Goal: Register for event/course

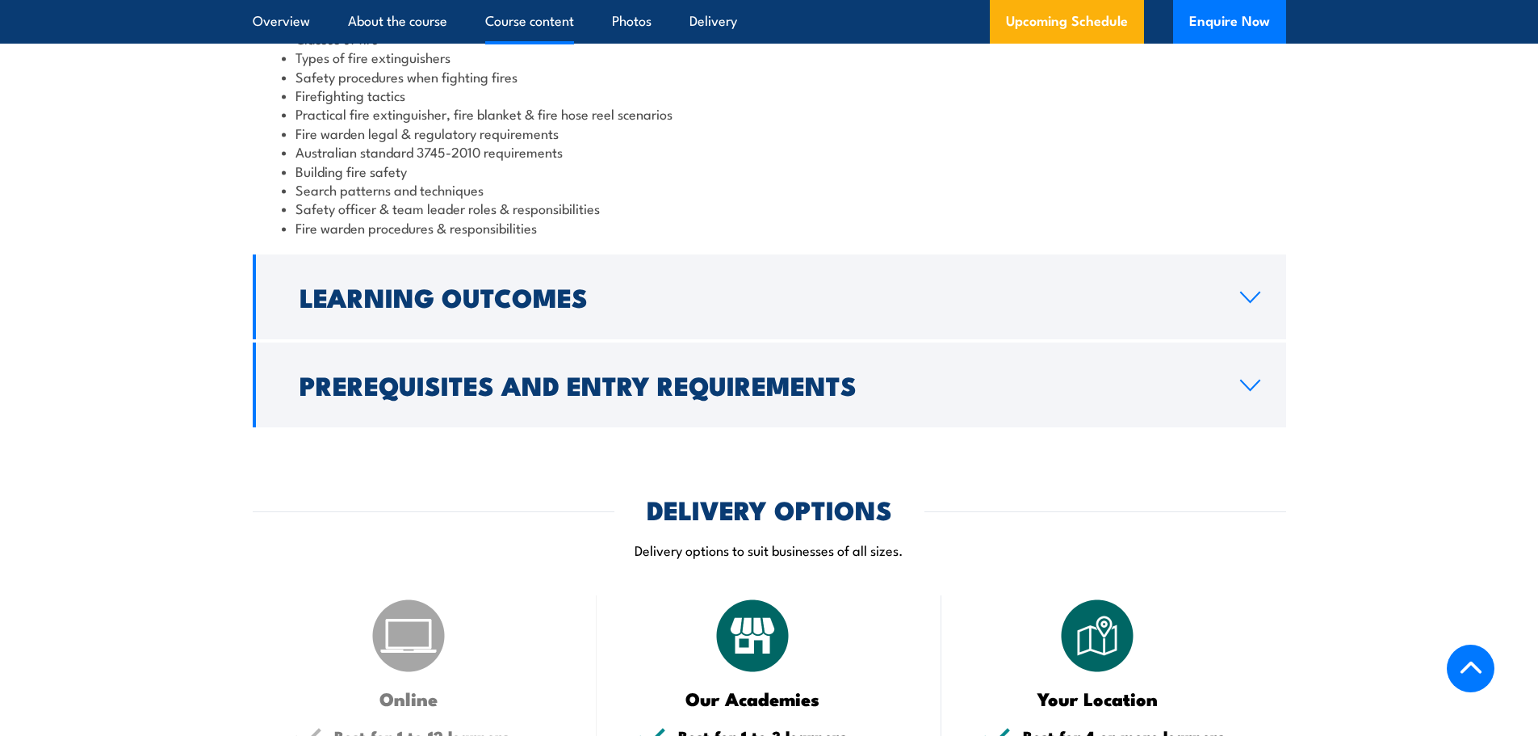
scroll to position [1534, 0]
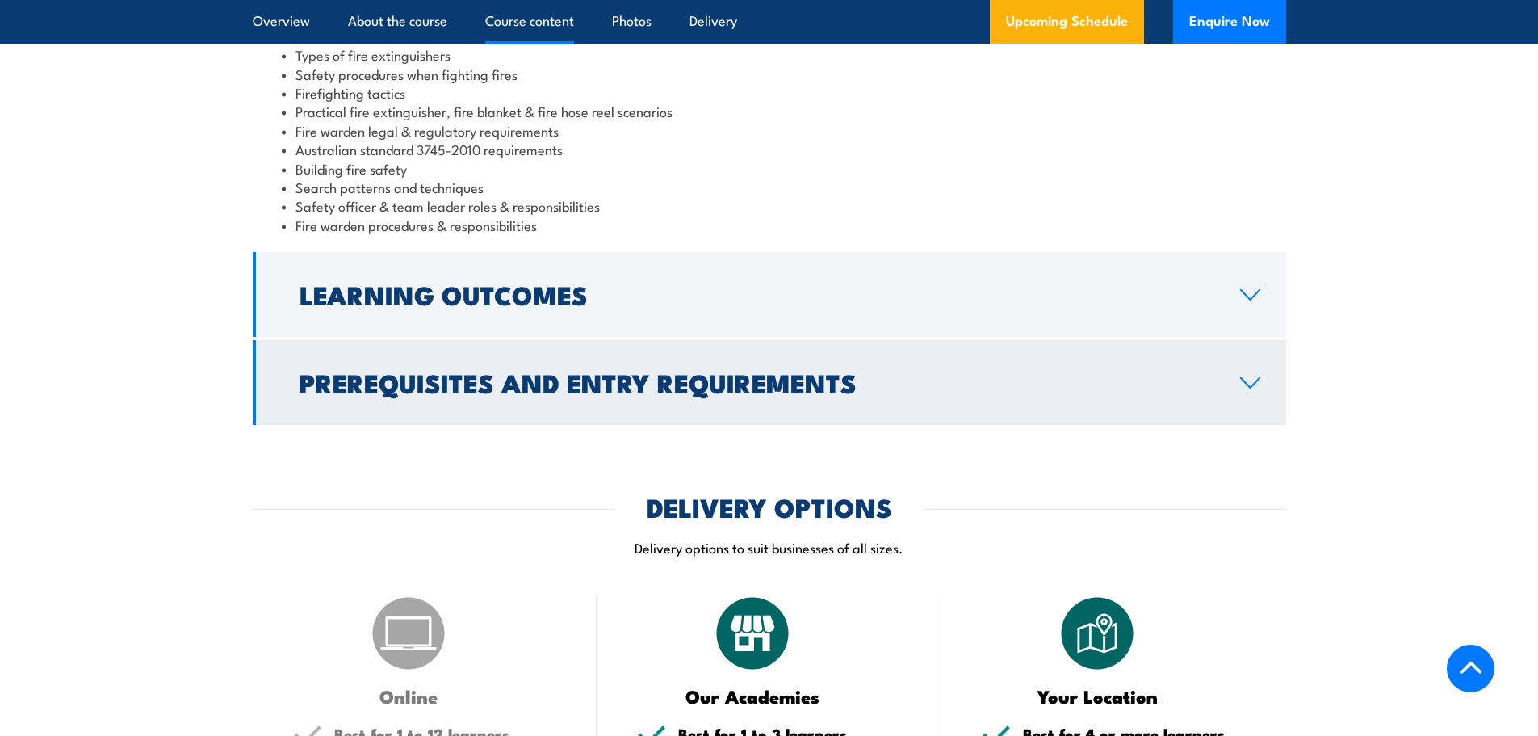
click at [1253, 377] on icon at bounding box center [1250, 382] width 22 height 13
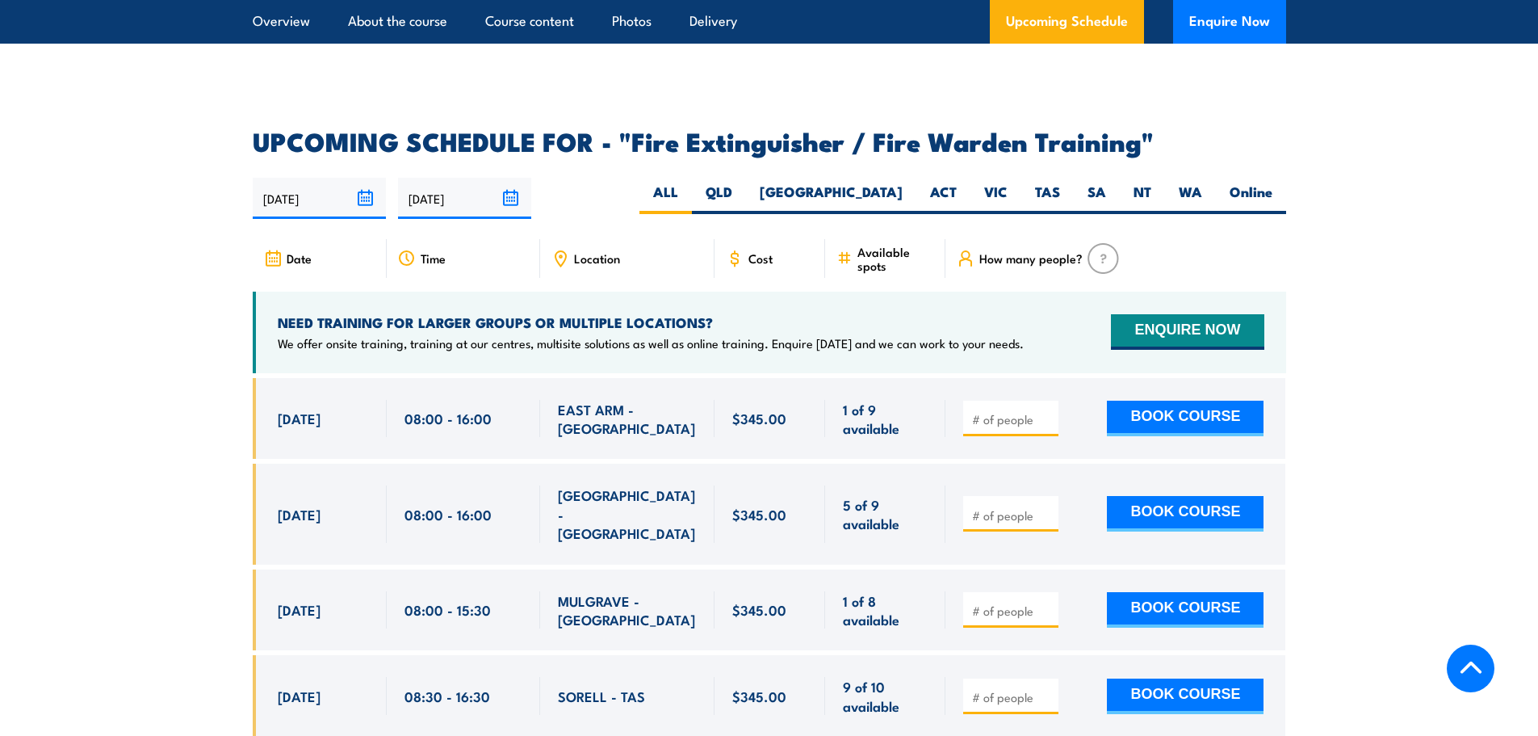
scroll to position [2391, 0]
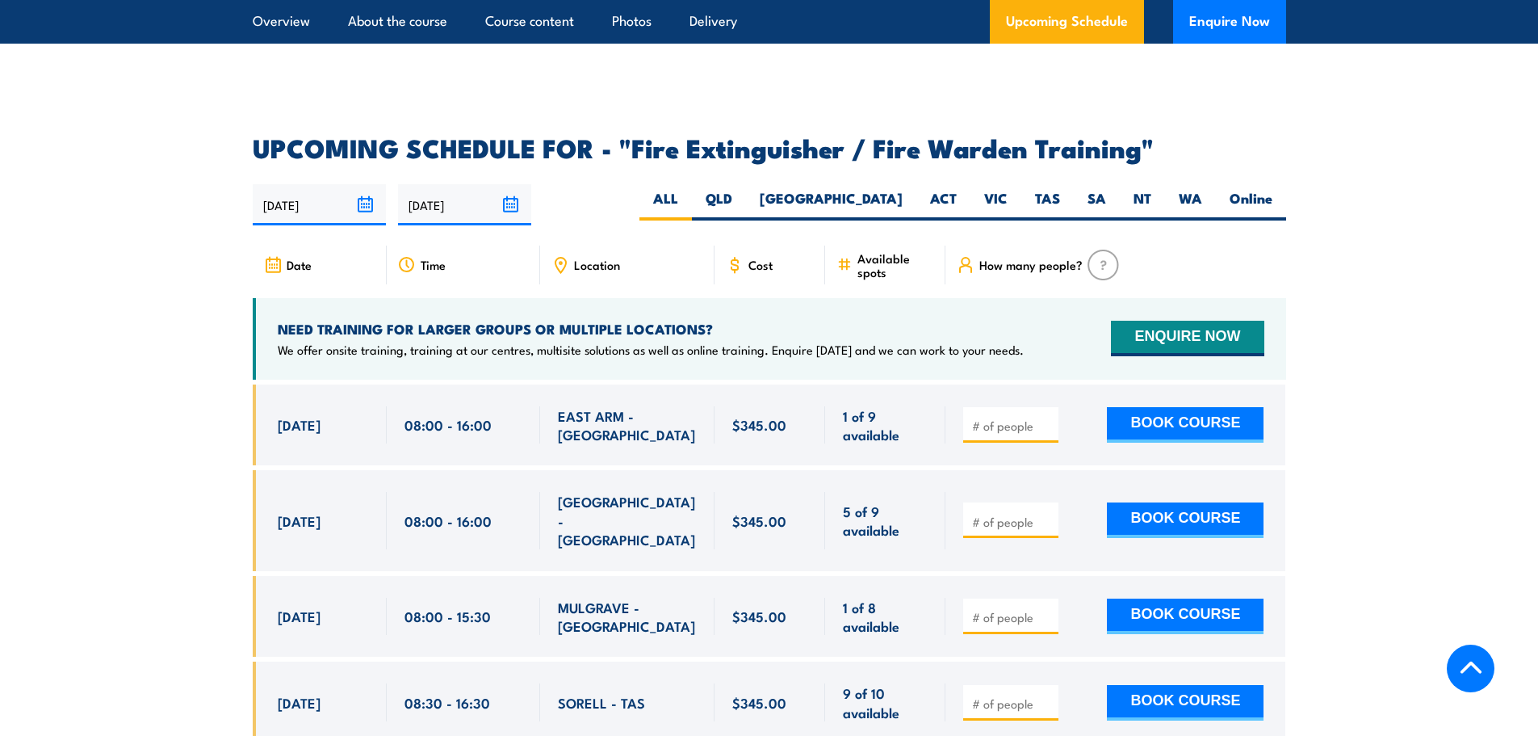
click at [627, 245] on div "Location" at bounding box center [627, 264] width 174 height 39
click at [572, 245] on div "Location" at bounding box center [627, 264] width 174 height 39
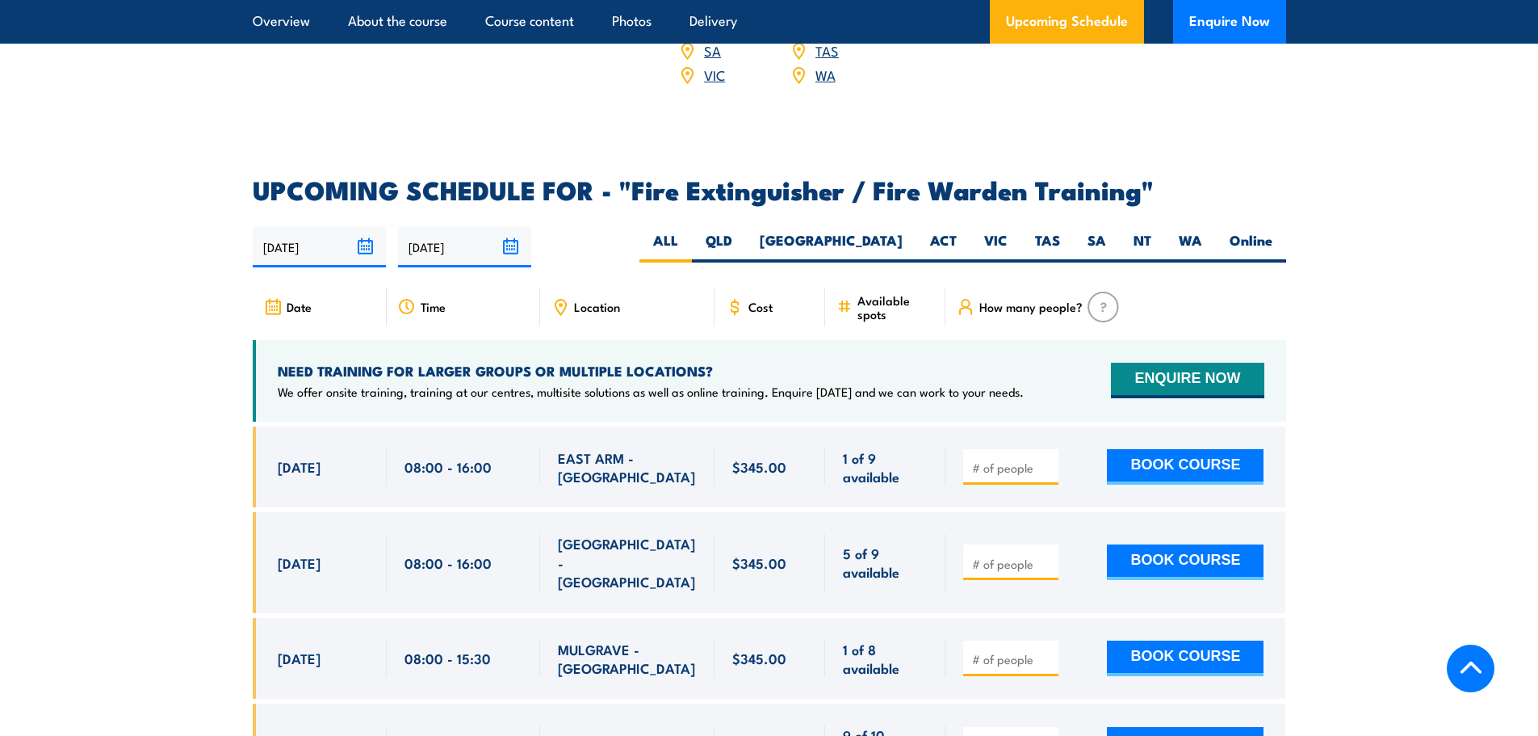
scroll to position [2310, 0]
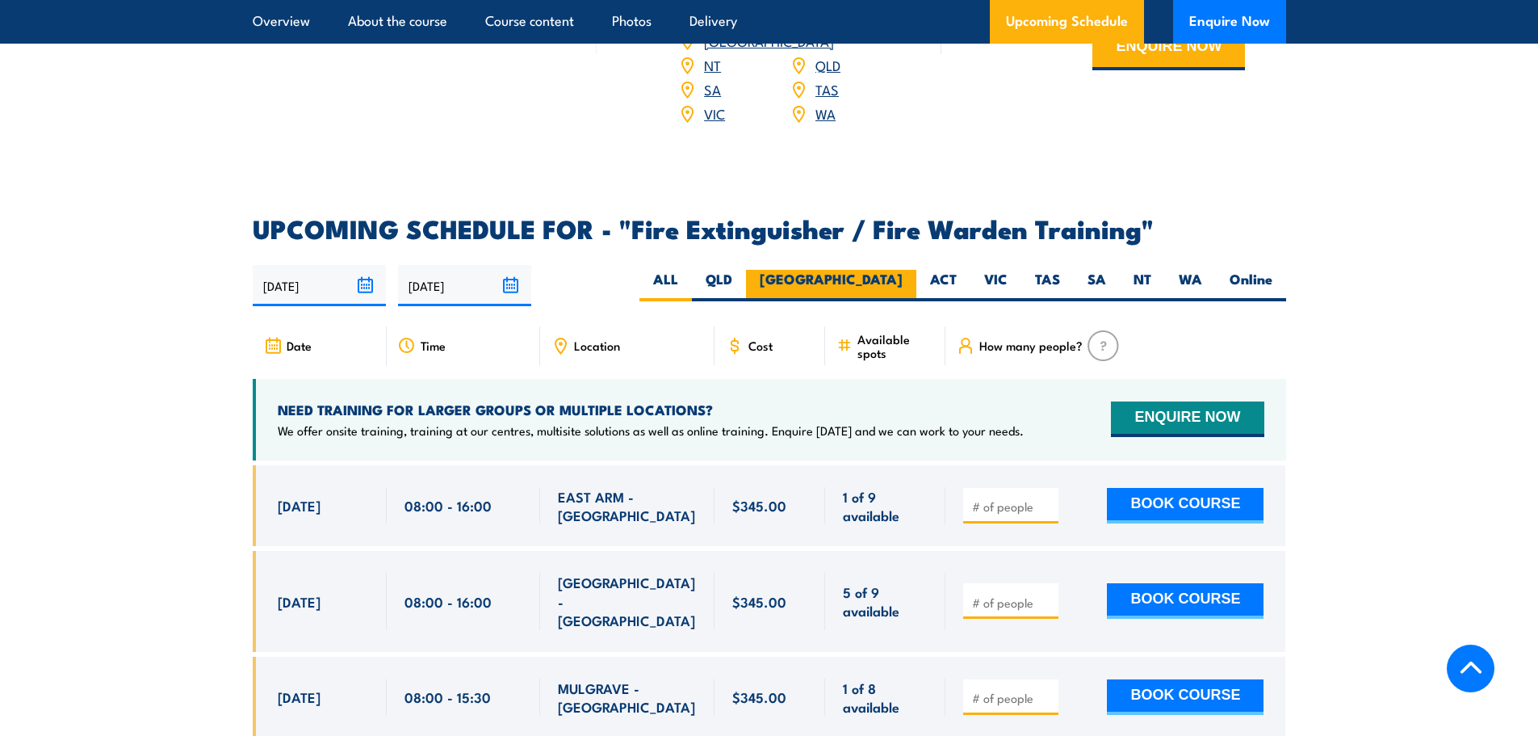
click at [891, 270] on label "[GEOGRAPHIC_DATA]" at bounding box center [831, 285] width 170 height 31
click at [903, 270] on input "[GEOGRAPHIC_DATA]" at bounding box center [908, 275] width 10 height 10
radio input "true"
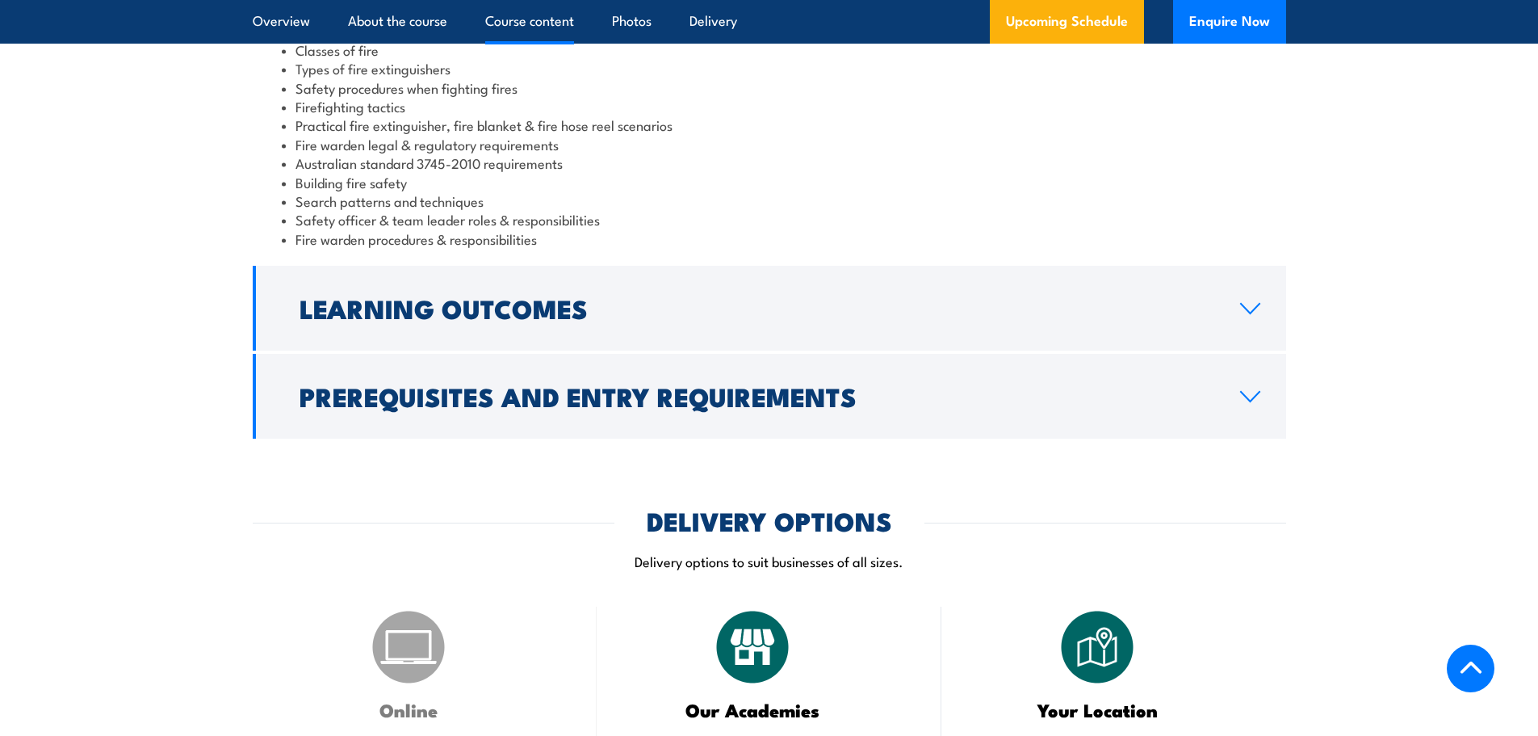
scroll to position [1521, 0]
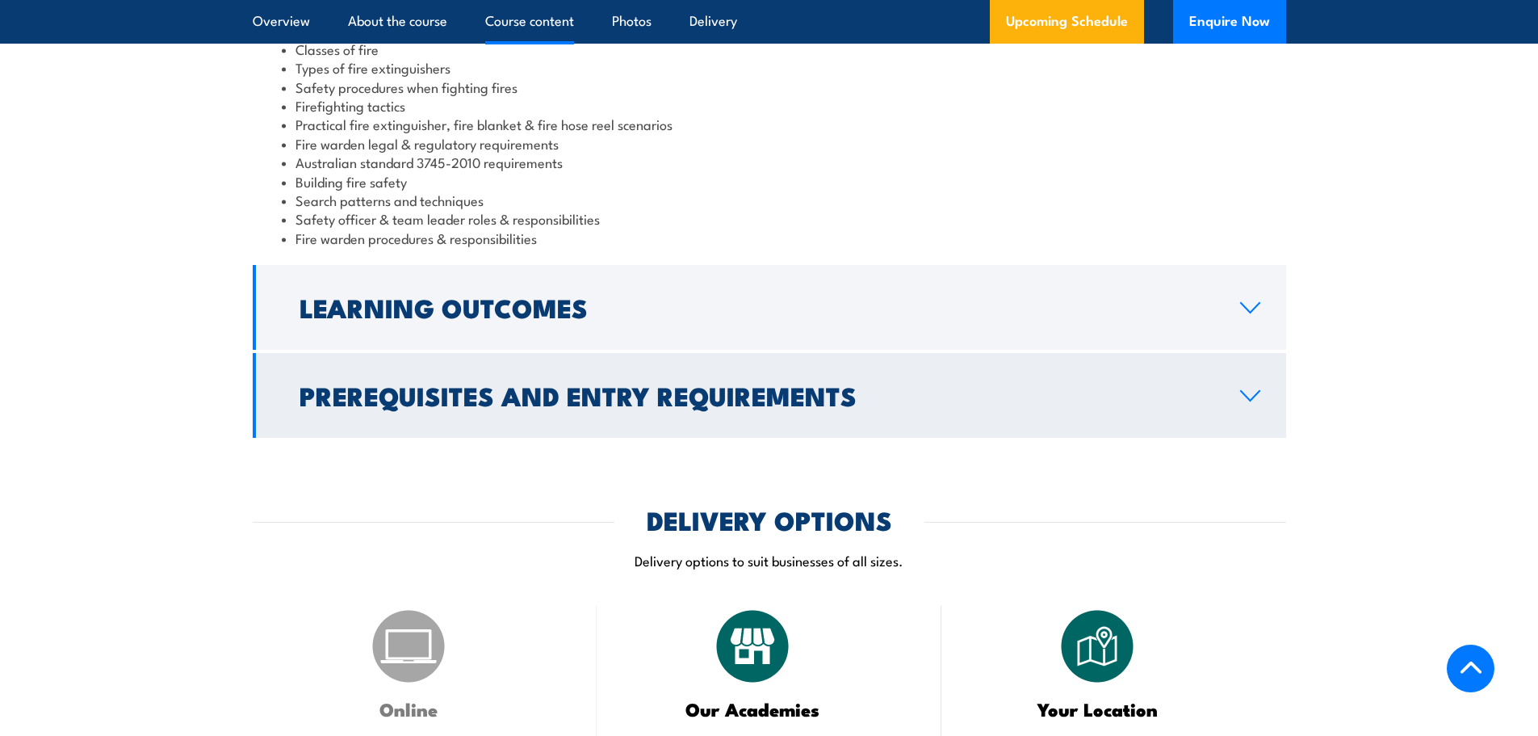
click at [1254, 397] on icon at bounding box center [1250, 395] width 22 height 13
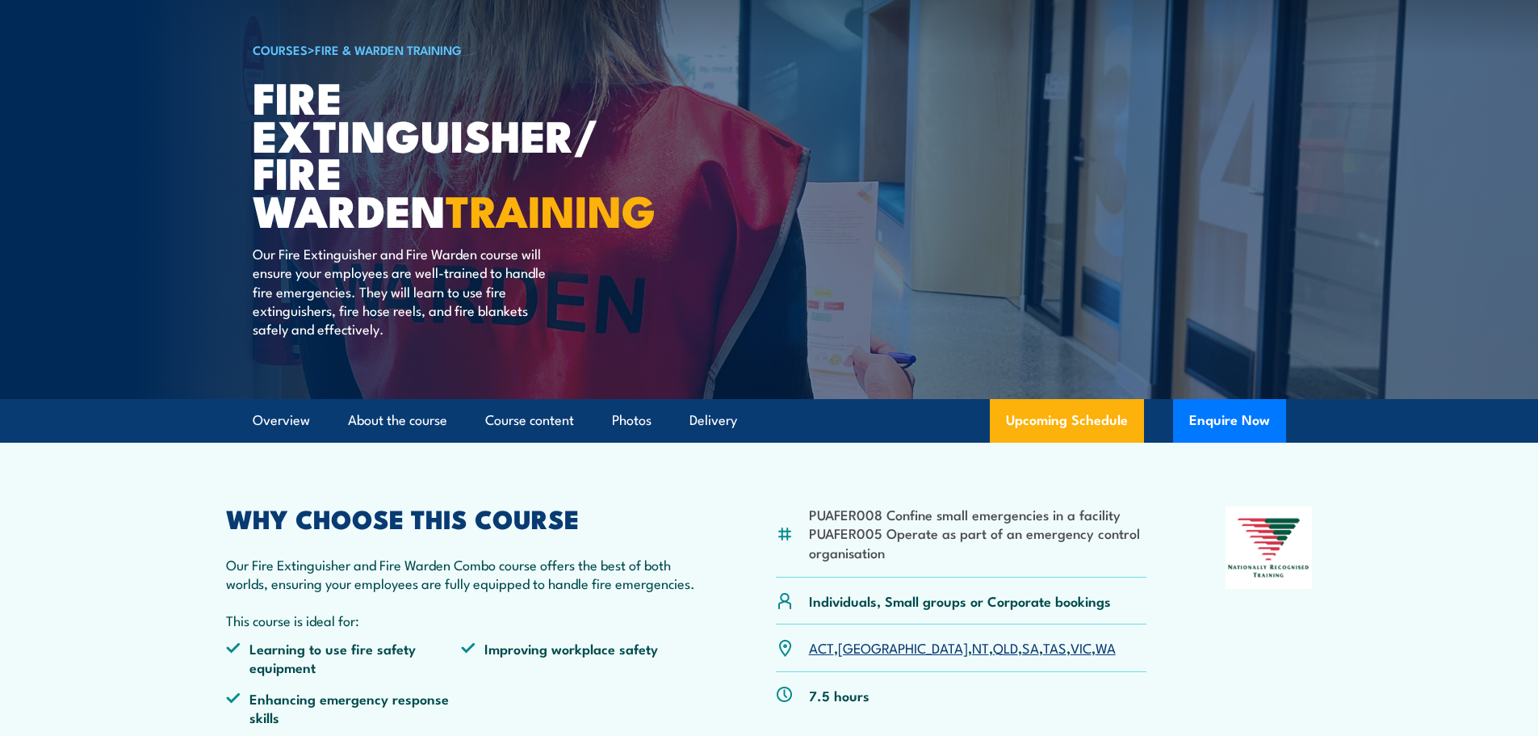
scroll to position [0, 0]
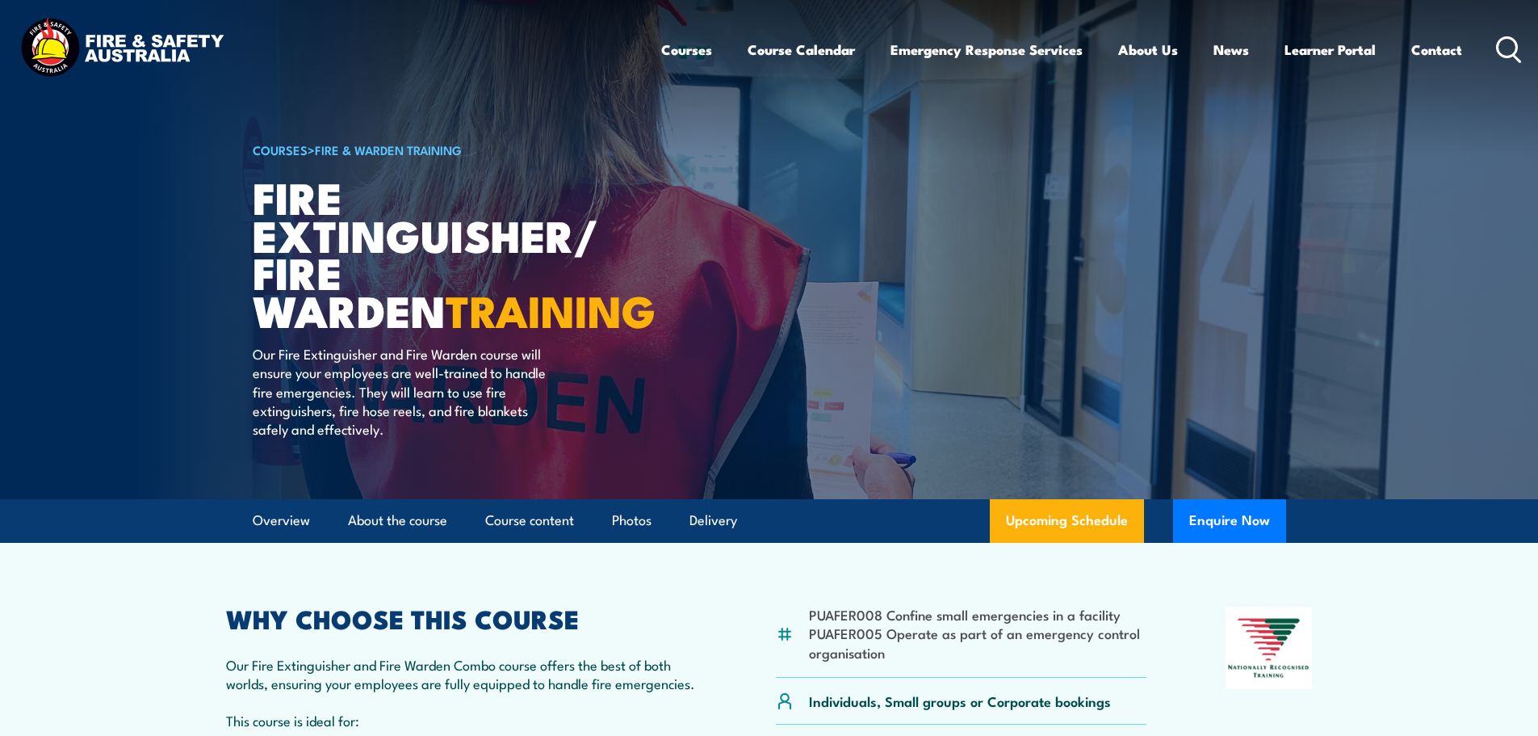
click at [274, 143] on link "COURSES" at bounding box center [280, 150] width 55 height 18
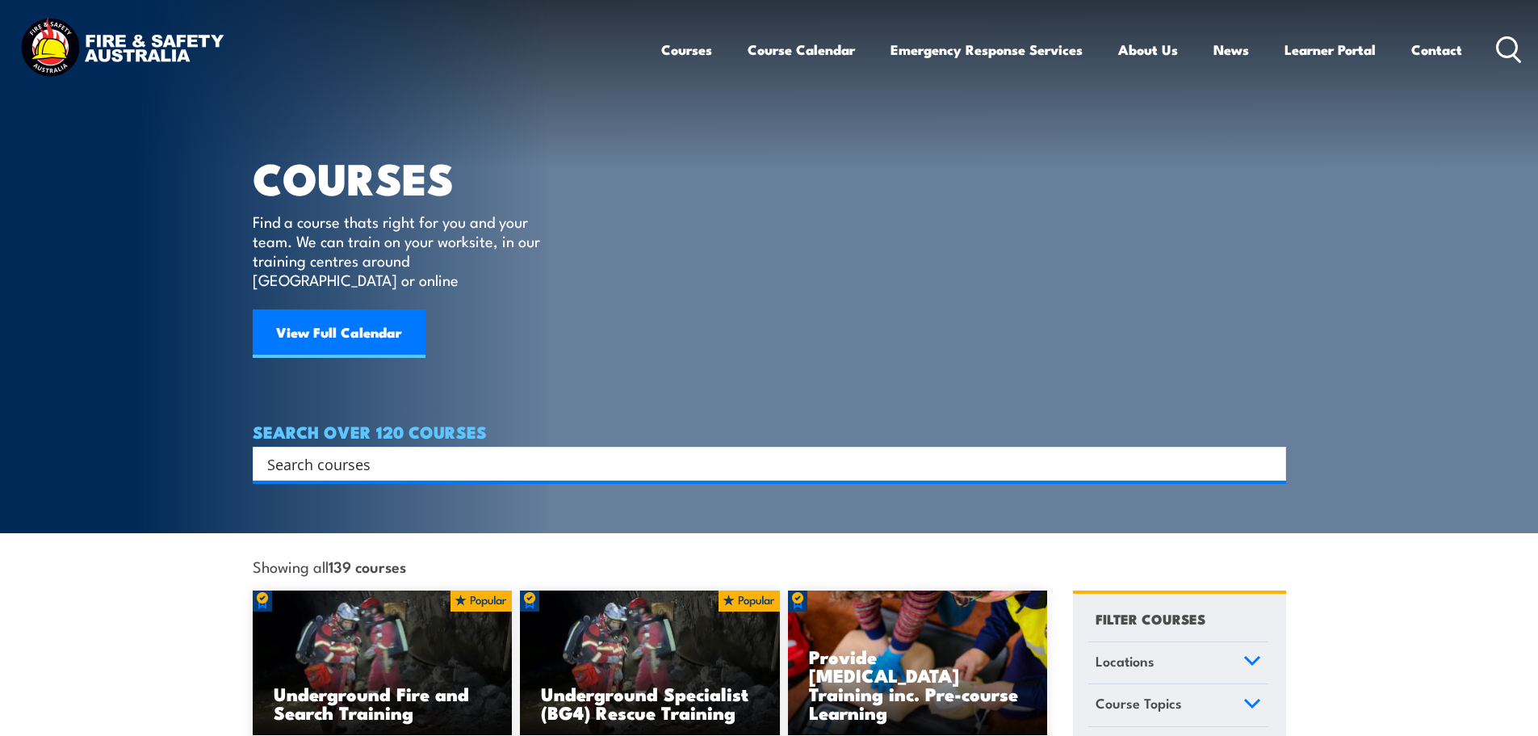
click at [448, 451] on input "Search input" at bounding box center [759, 463] width 984 height 24
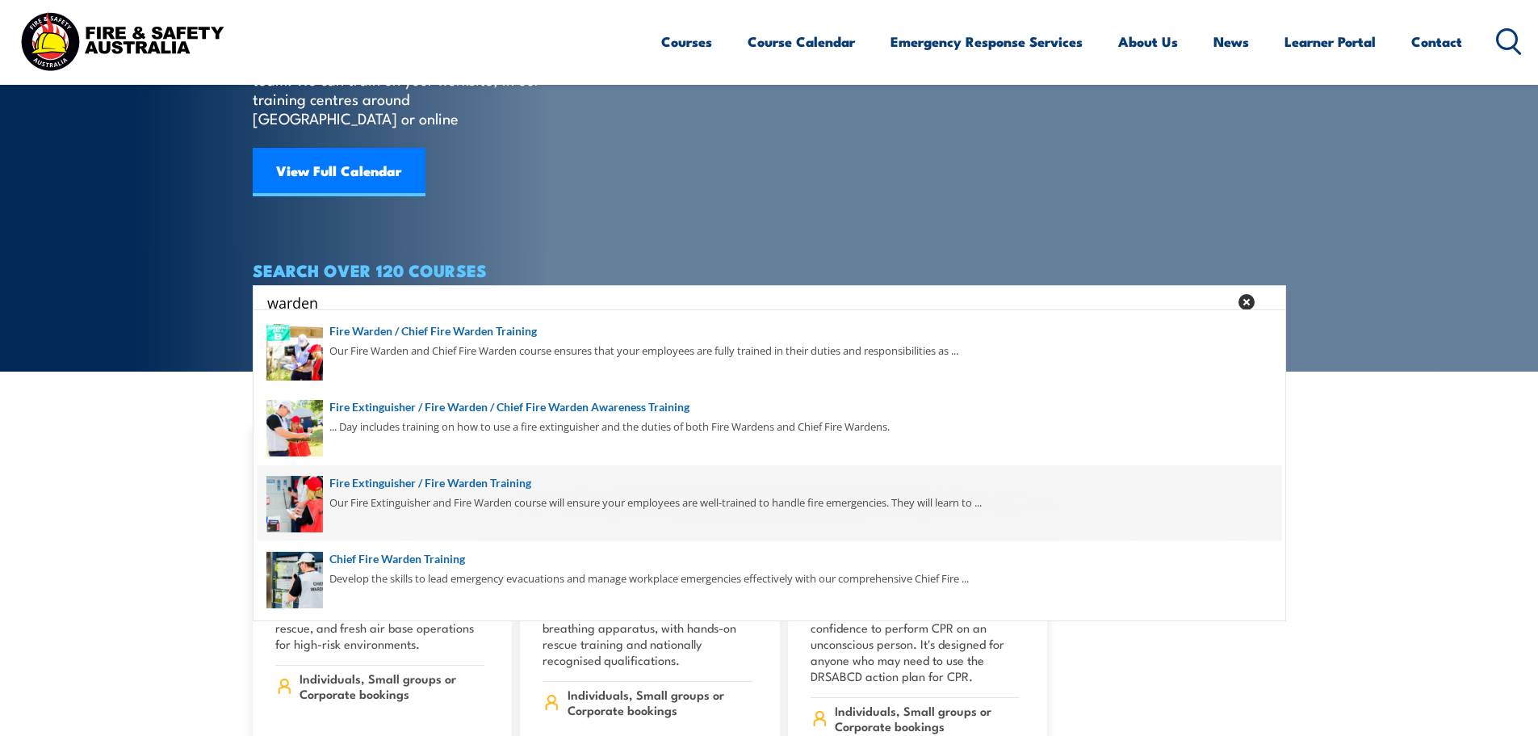
scroll to position [76, 0]
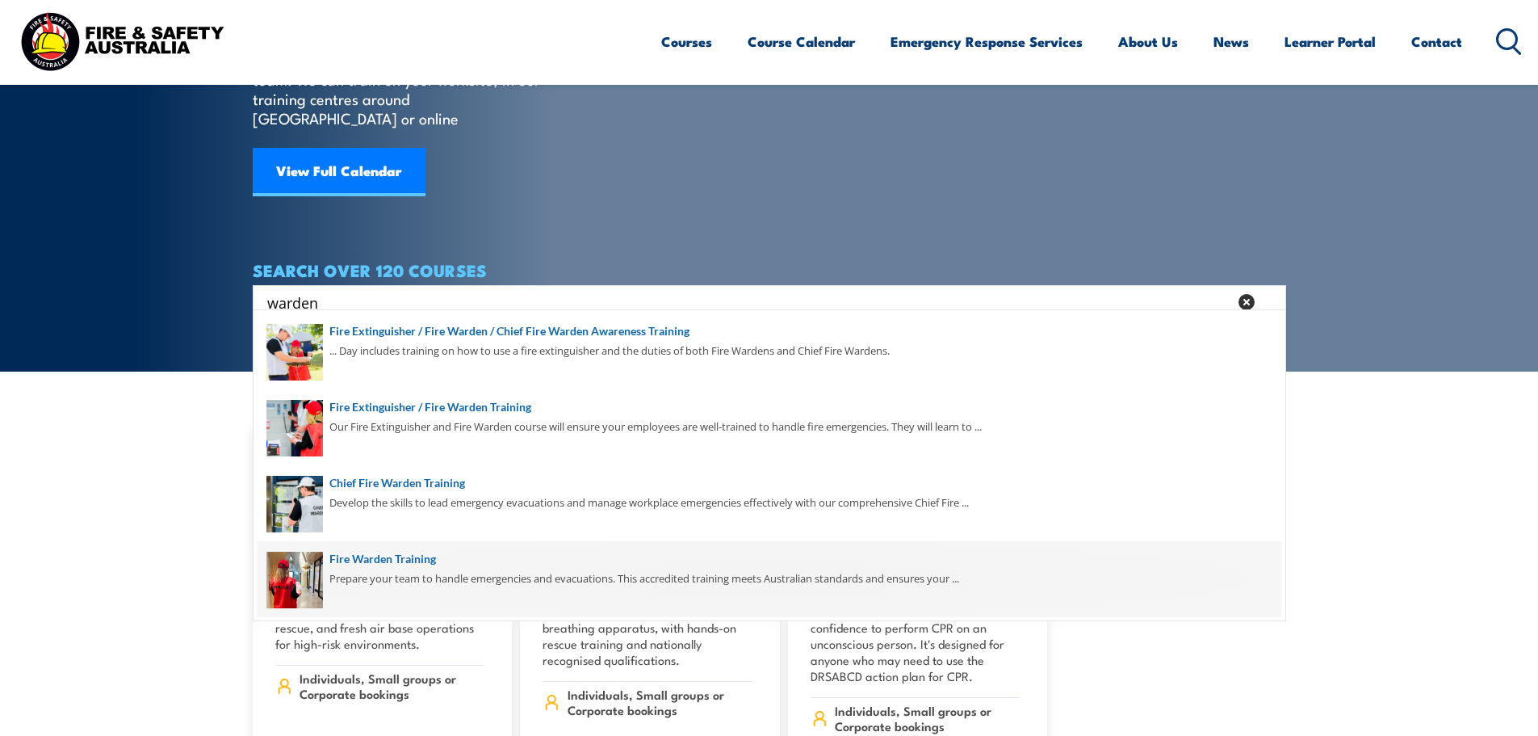
type input "warden"
click at [390, 562] on span at bounding box center [770, 579] width 1024 height 76
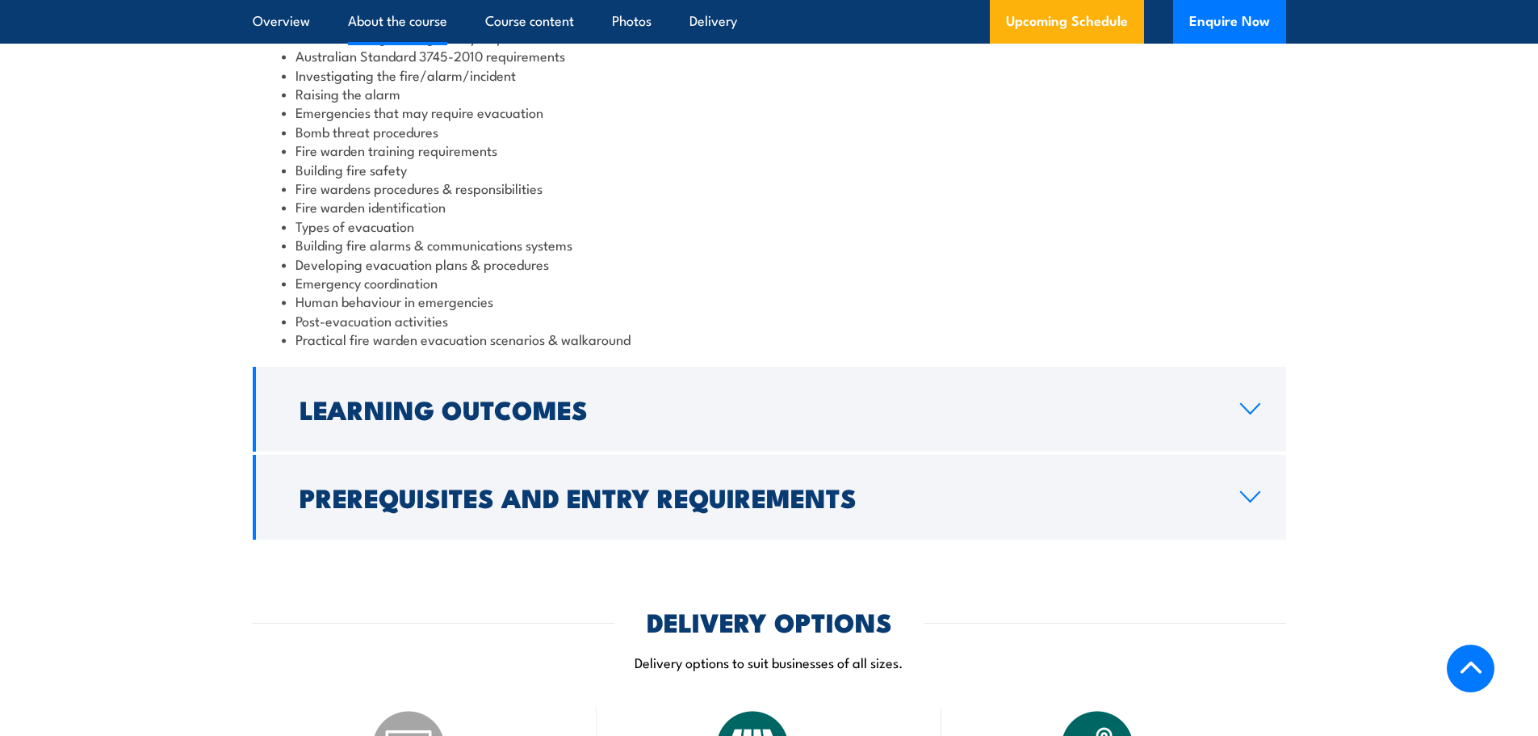
scroll to position [1776, 0]
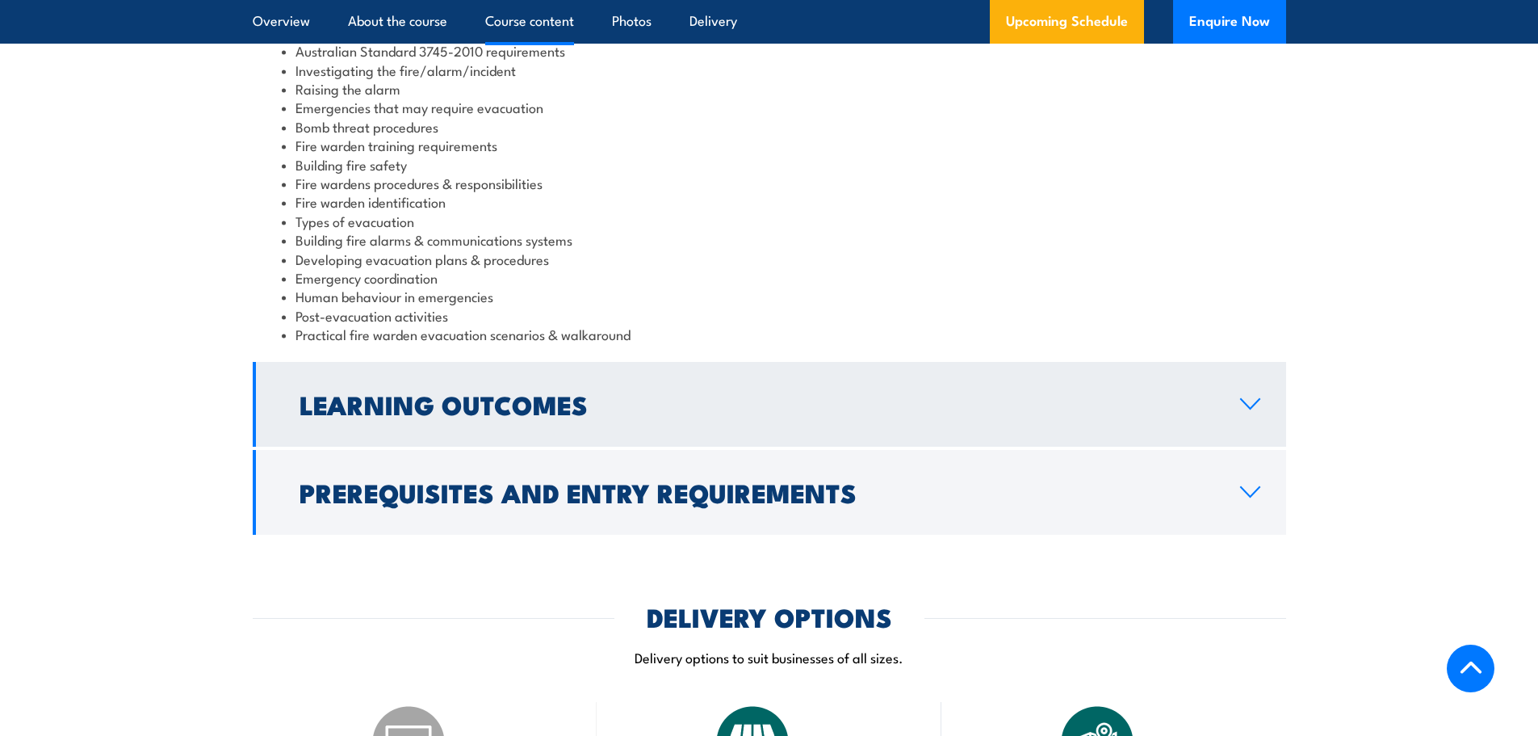
click at [1257, 396] on link "Learning Outcomes" at bounding box center [770, 404] width 1034 height 85
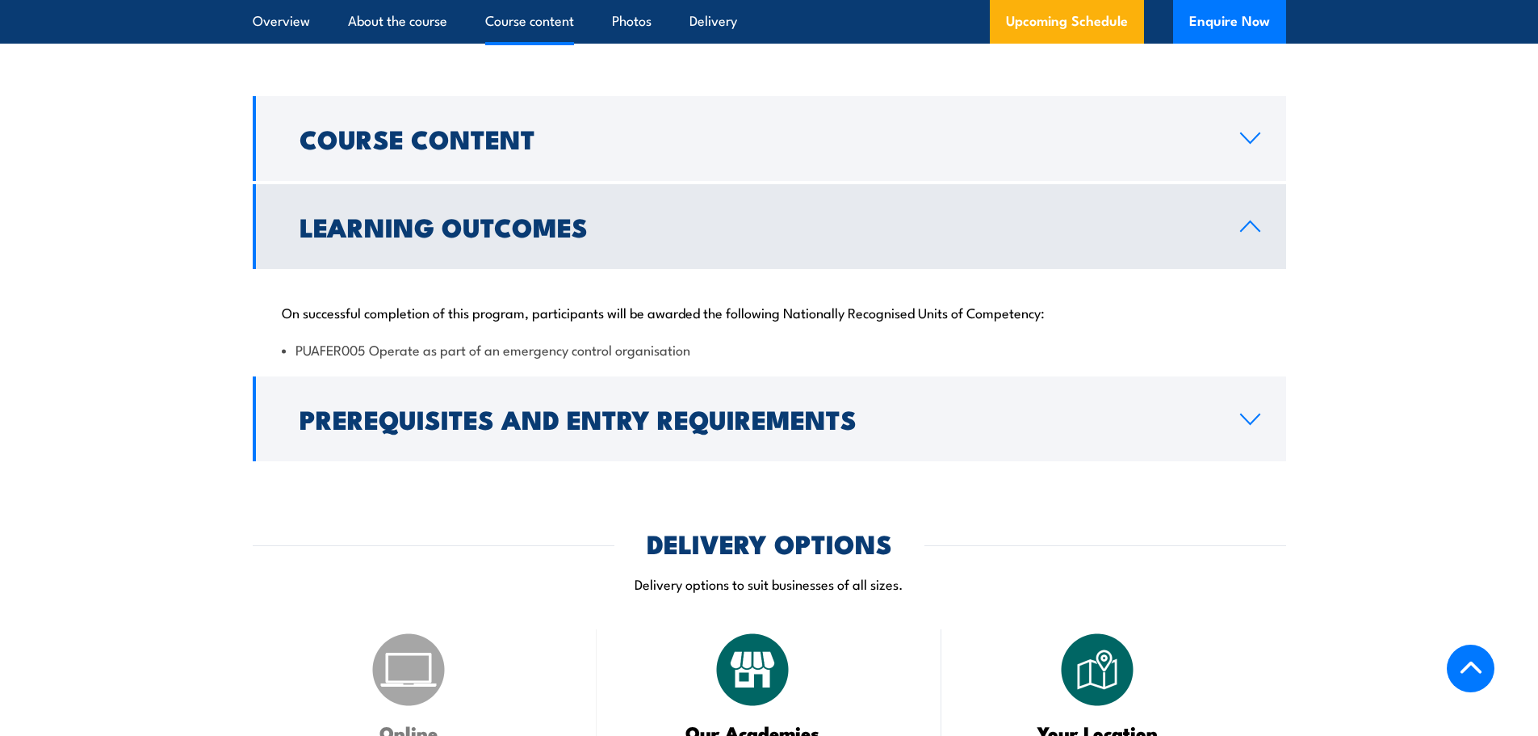
scroll to position [1534, 0]
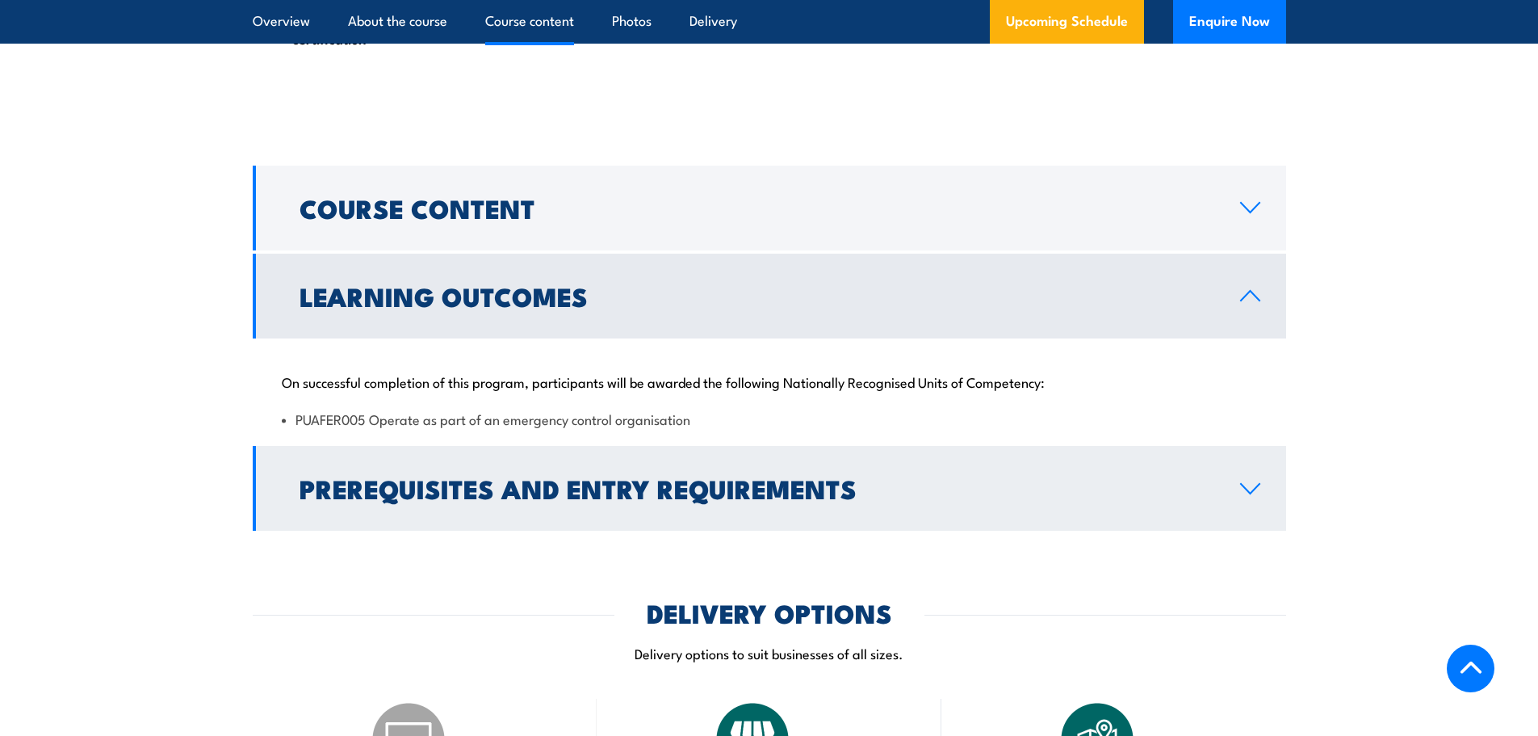
click at [1253, 486] on icon at bounding box center [1250, 488] width 22 height 13
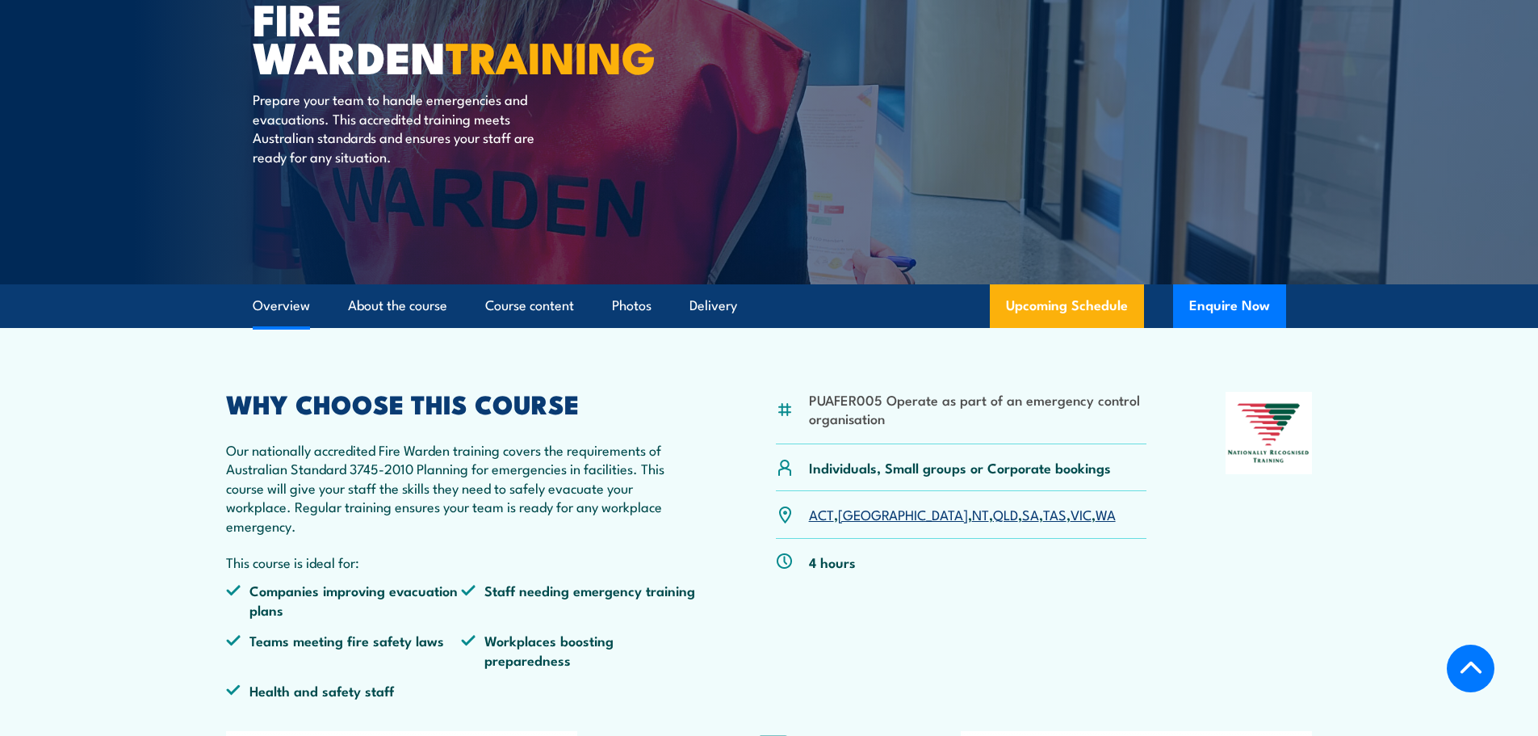
scroll to position [161, 0]
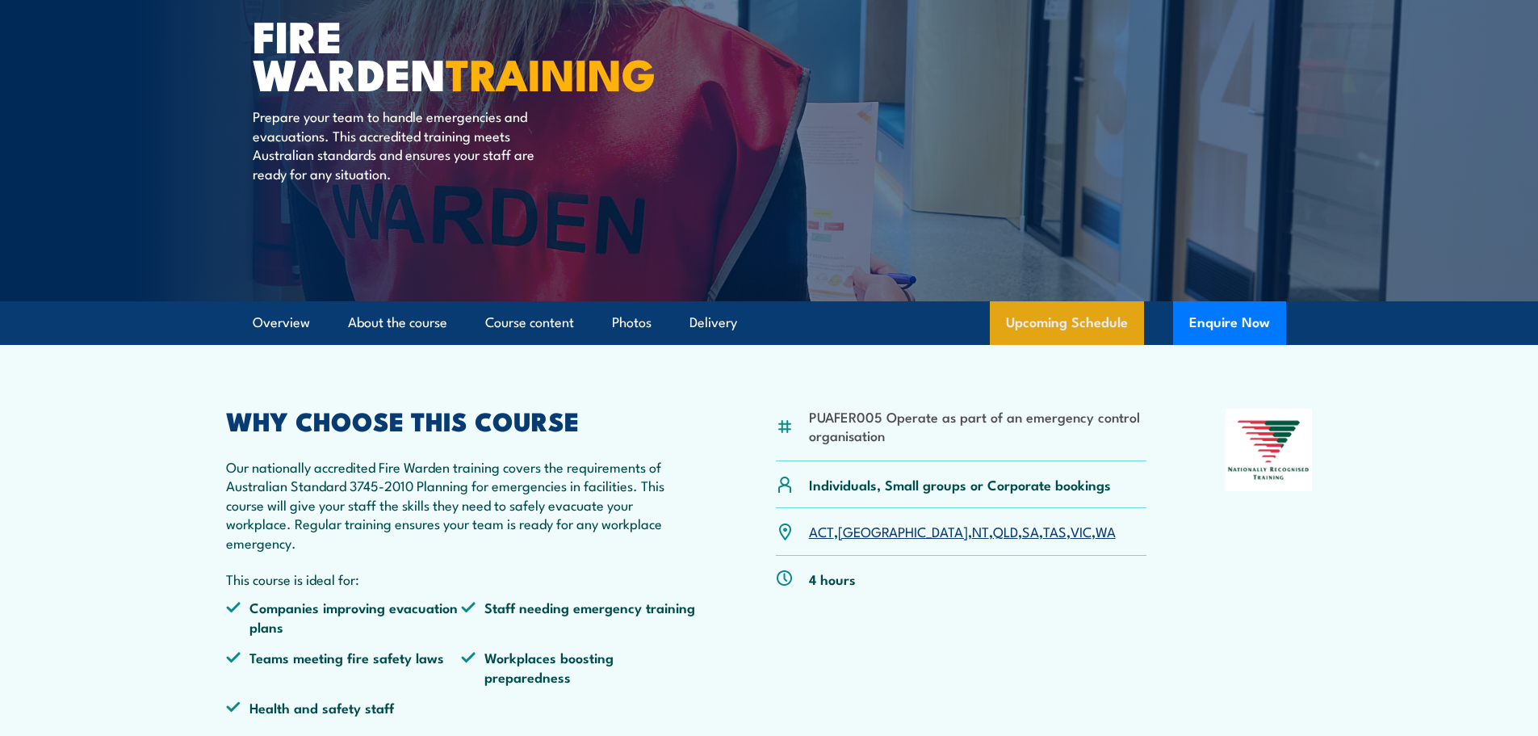
click at [1071, 308] on link "Upcoming Schedule" at bounding box center [1067, 323] width 154 height 44
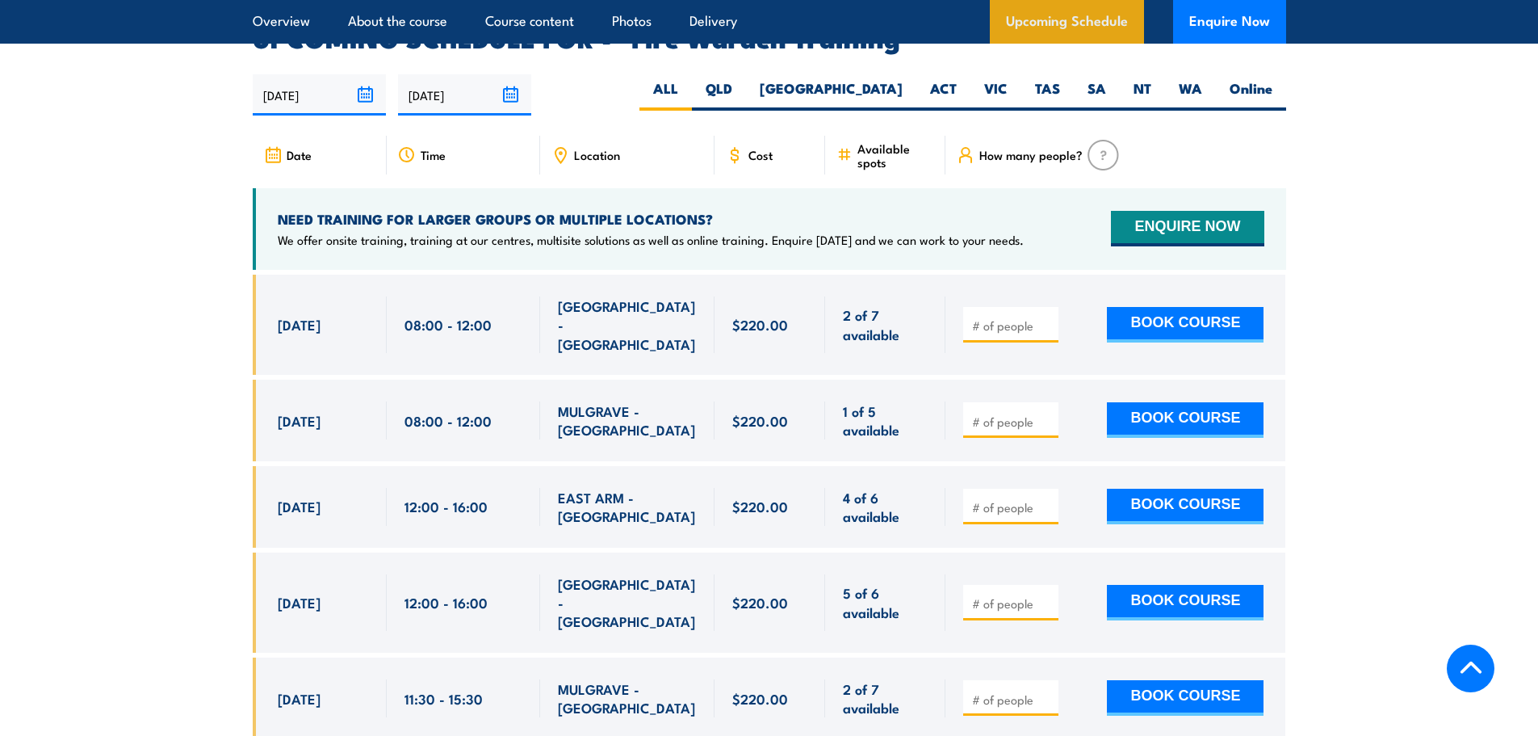
scroll to position [2797, 0]
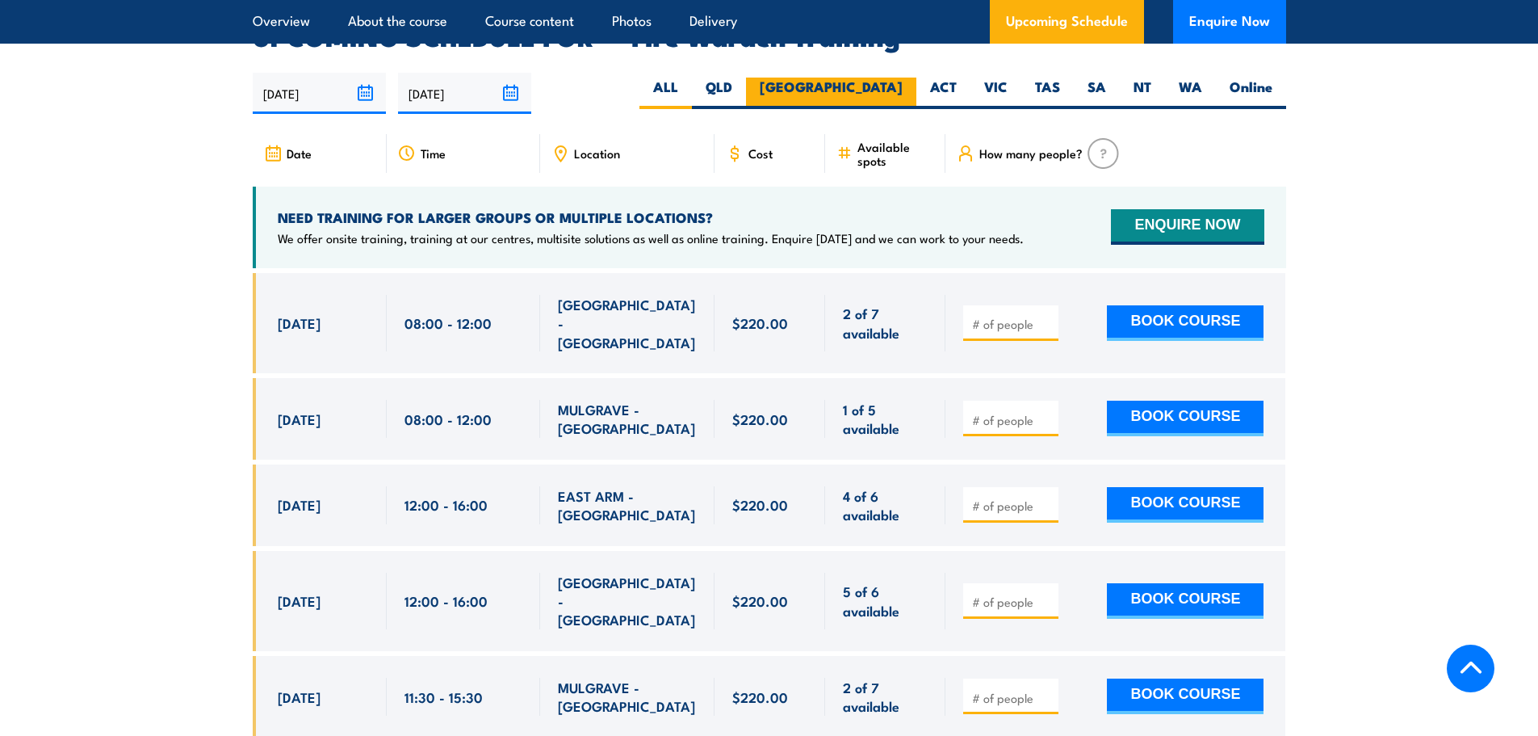
click at [883, 78] on label "[GEOGRAPHIC_DATA]" at bounding box center [831, 93] width 170 height 31
click at [903, 78] on input "[GEOGRAPHIC_DATA]" at bounding box center [908, 83] width 10 height 10
radio input "true"
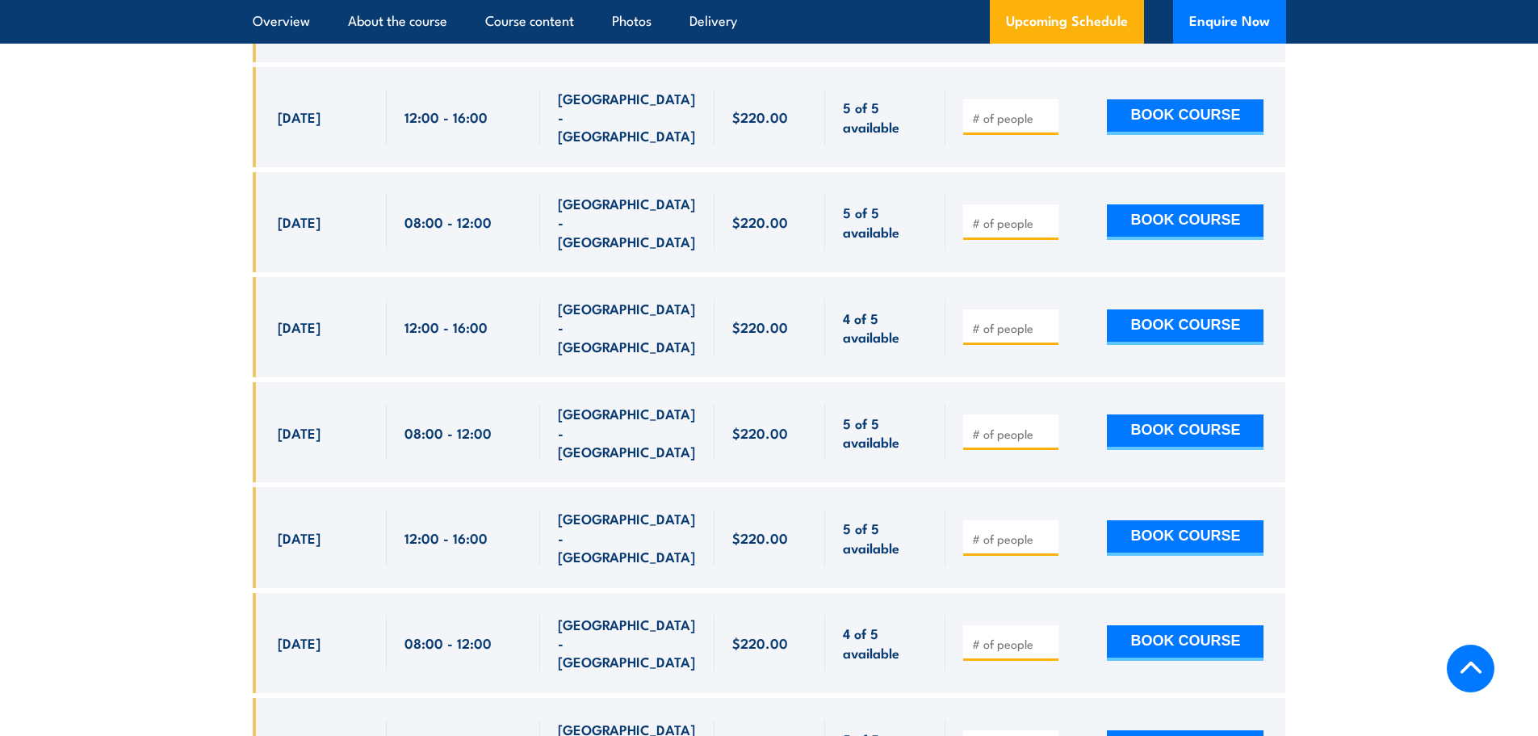
scroll to position [3810, 0]
